Goal: Navigation & Orientation: Find specific page/section

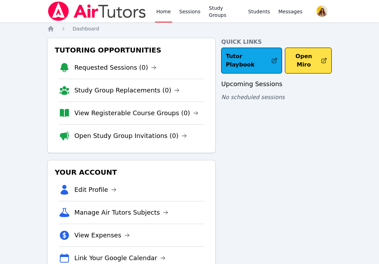
click at [77, 13] on img at bounding box center [96, 11] width 99 height 20
click at [114, 12] on img at bounding box center [96, 11] width 99 height 20
click at [58, 13] on img at bounding box center [96, 11] width 99 height 20
click at [112, 13] on img at bounding box center [96, 11] width 99 height 20
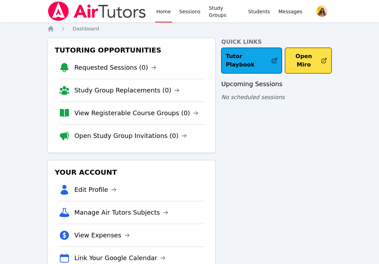
click at [110, 13] on img at bounding box center [96, 11] width 99 height 20
click at [117, 65] on link "Requested Sessions (0)" at bounding box center [115, 68] width 82 height 10
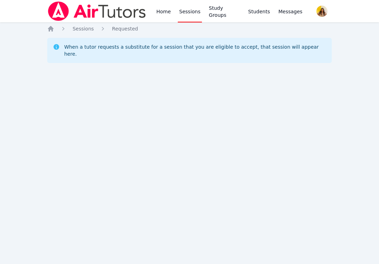
click at [95, 10] on img at bounding box center [96, 11] width 99 height 20
